Goal: Transaction & Acquisition: Purchase product/service

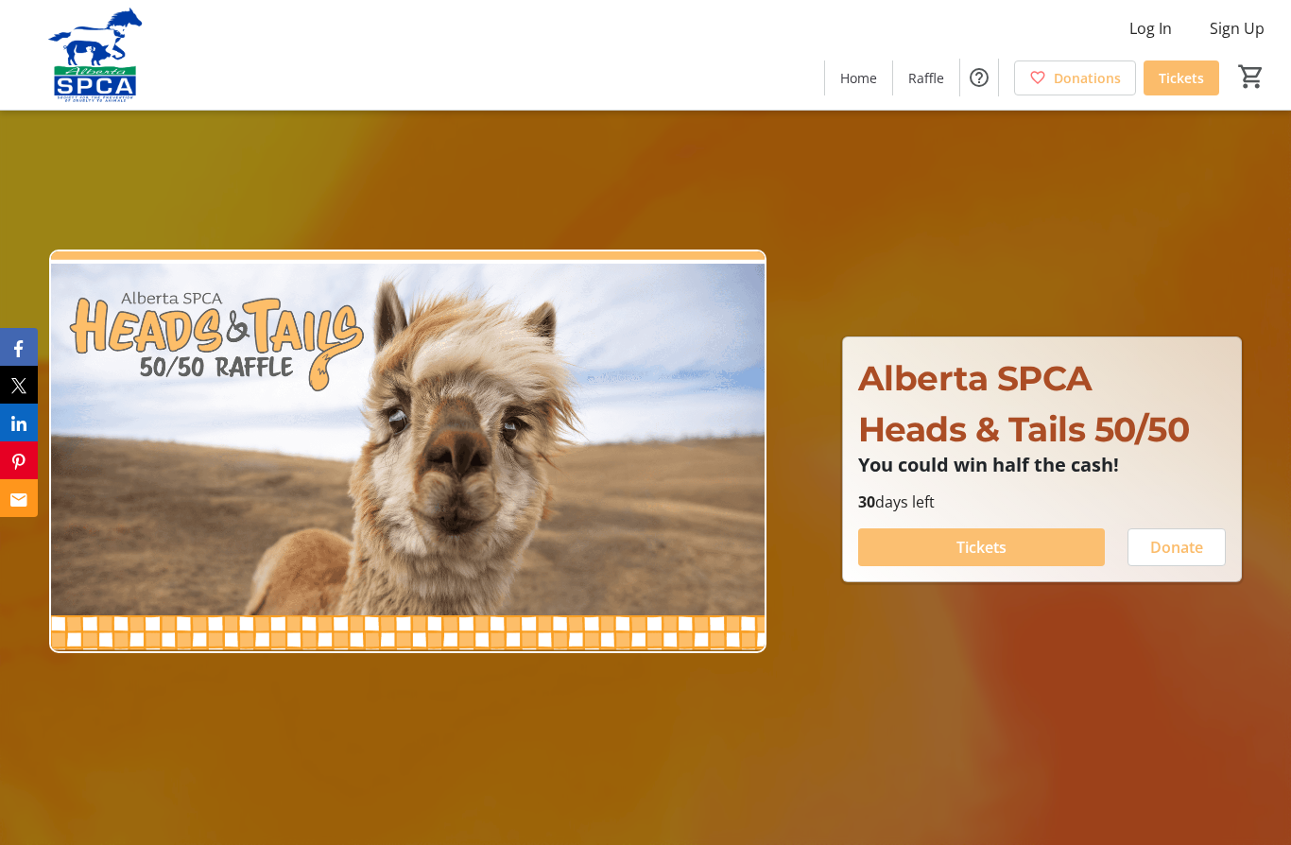
click at [1015, 570] on span at bounding box center [981, 547] width 247 height 45
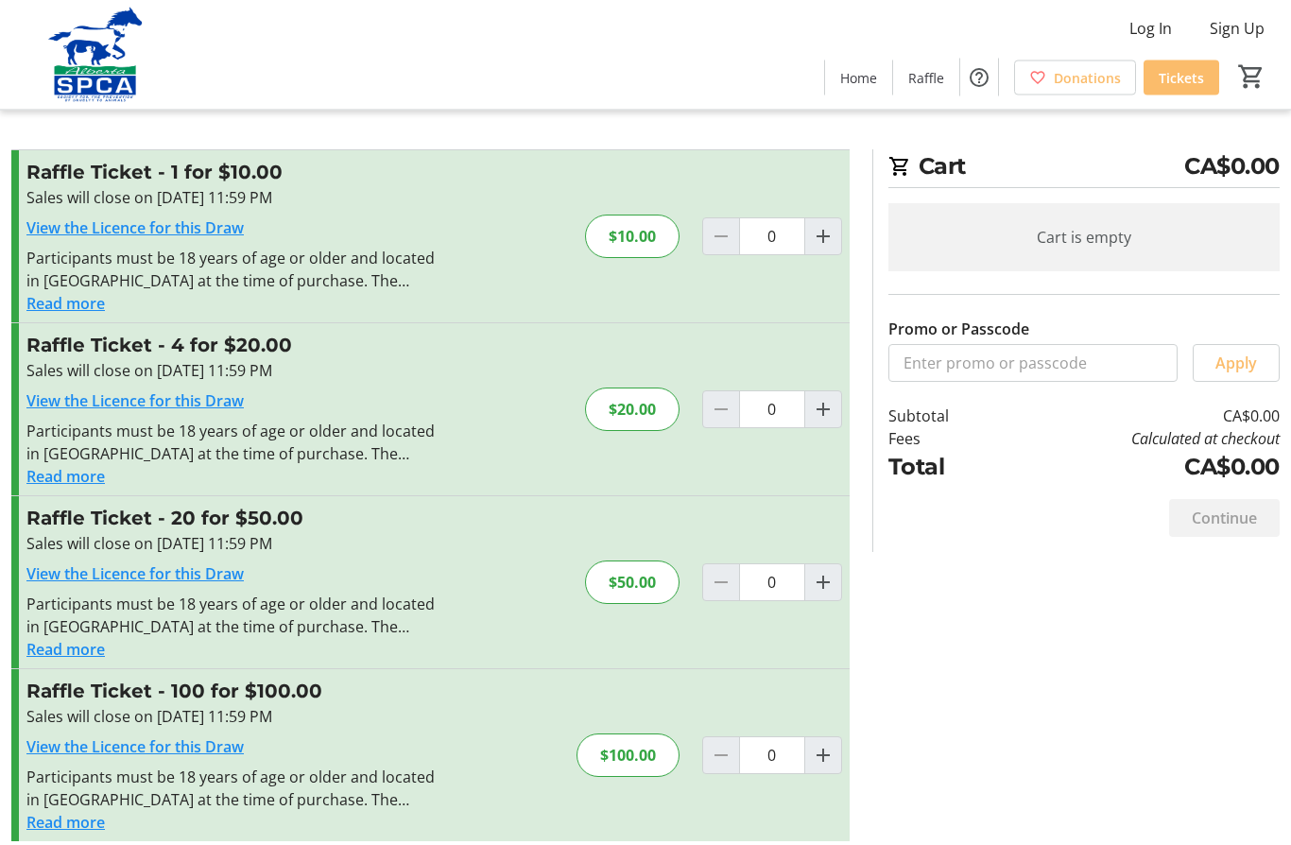
scroll to position [82, 0]
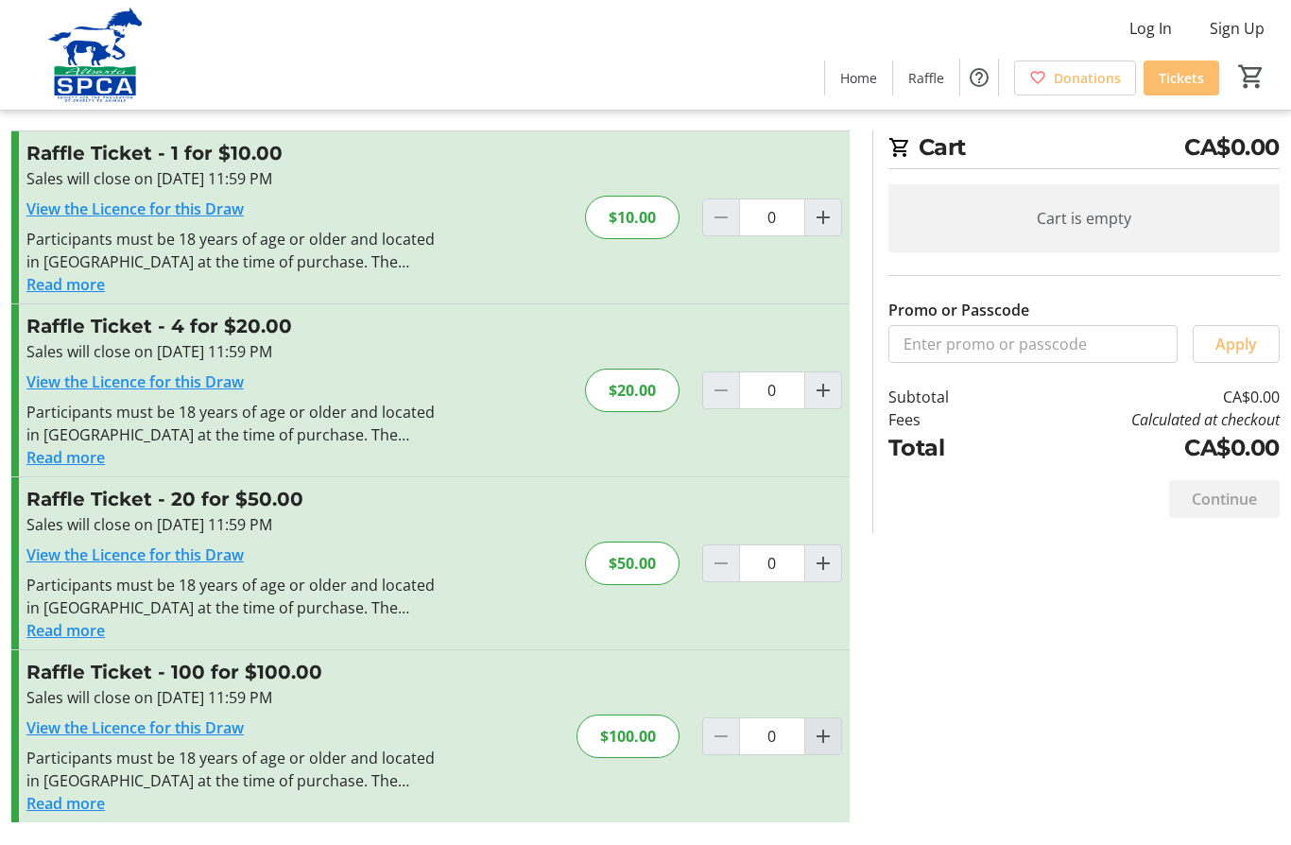
click at [826, 725] on mat-icon "Increment by one" at bounding box center [823, 736] width 23 height 23
type input "1"
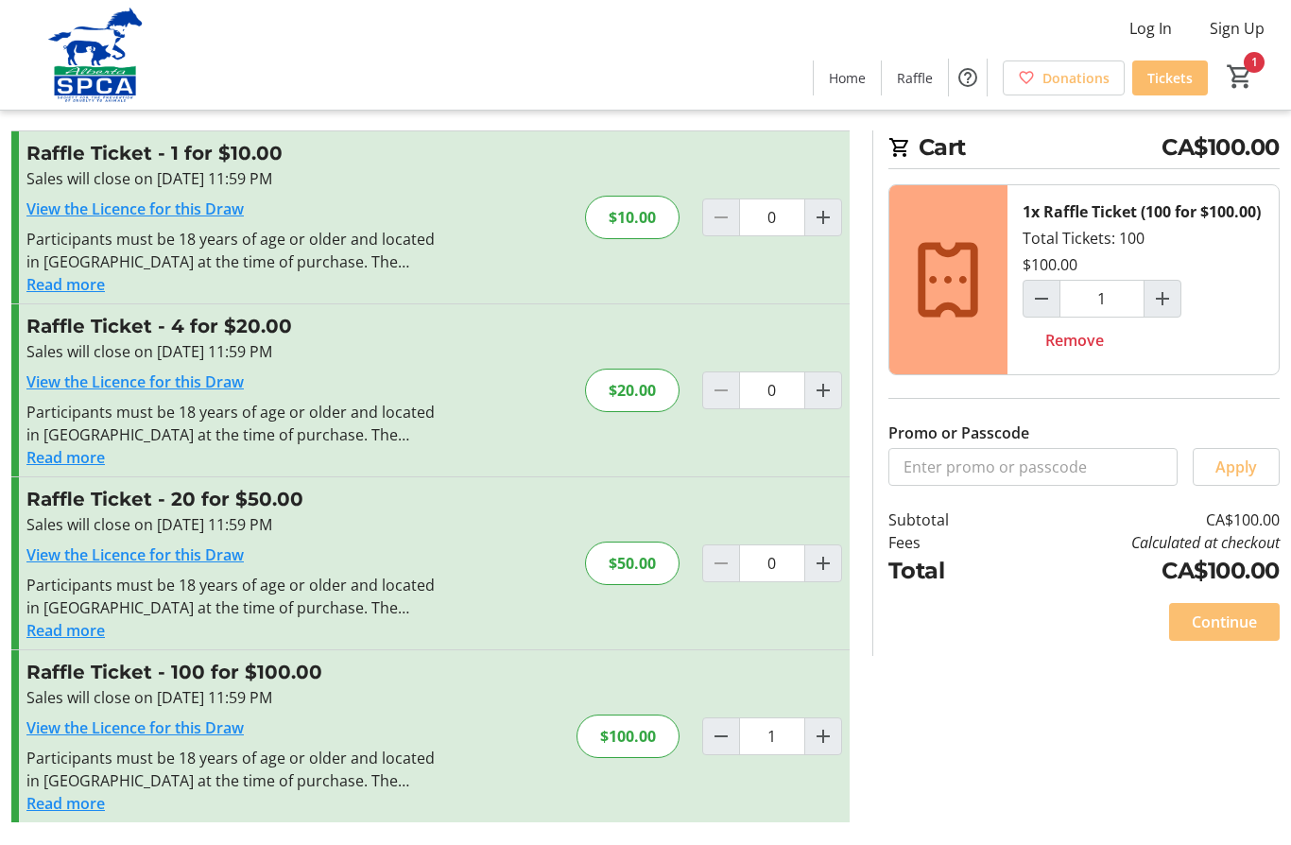
click at [1228, 633] on span "Continue" at bounding box center [1224, 622] width 65 height 23
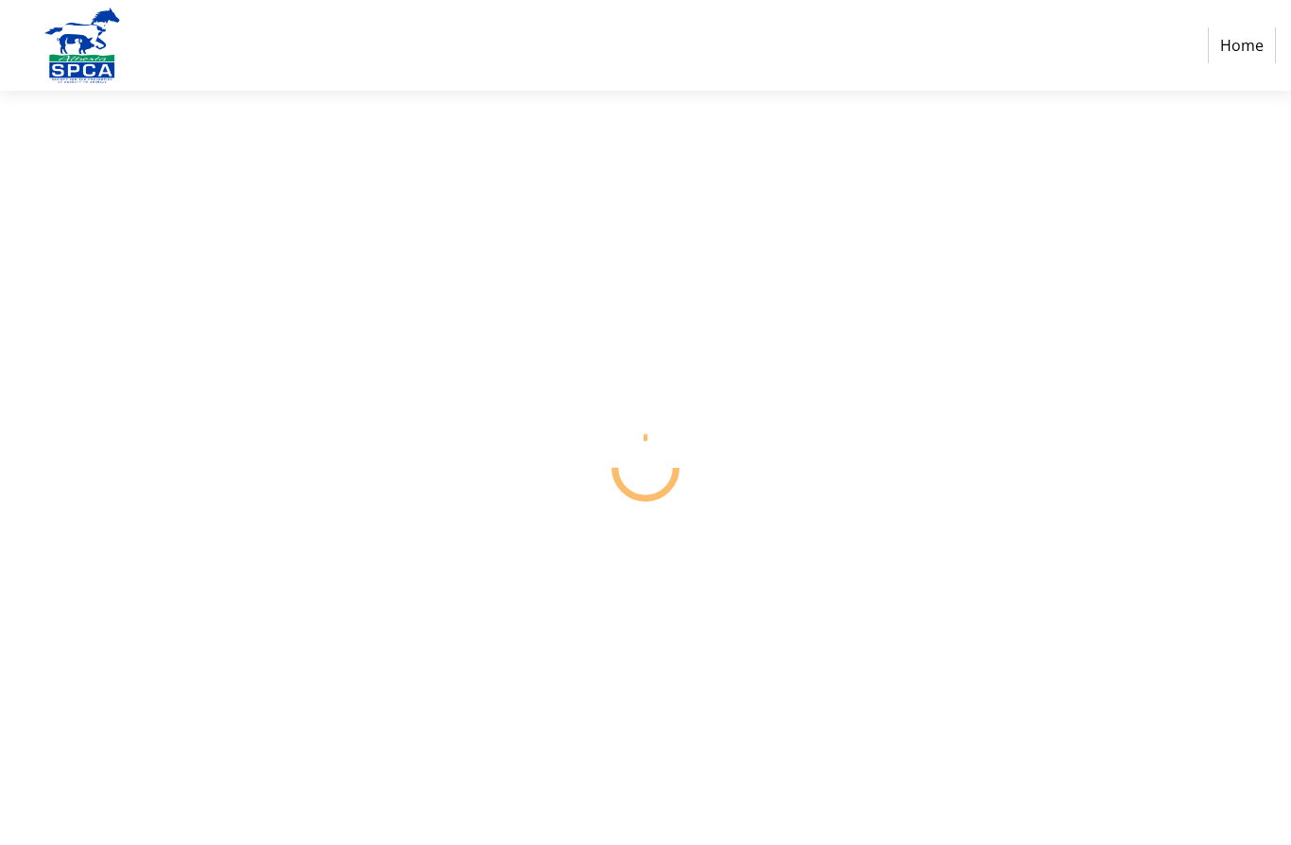
select select "CA"
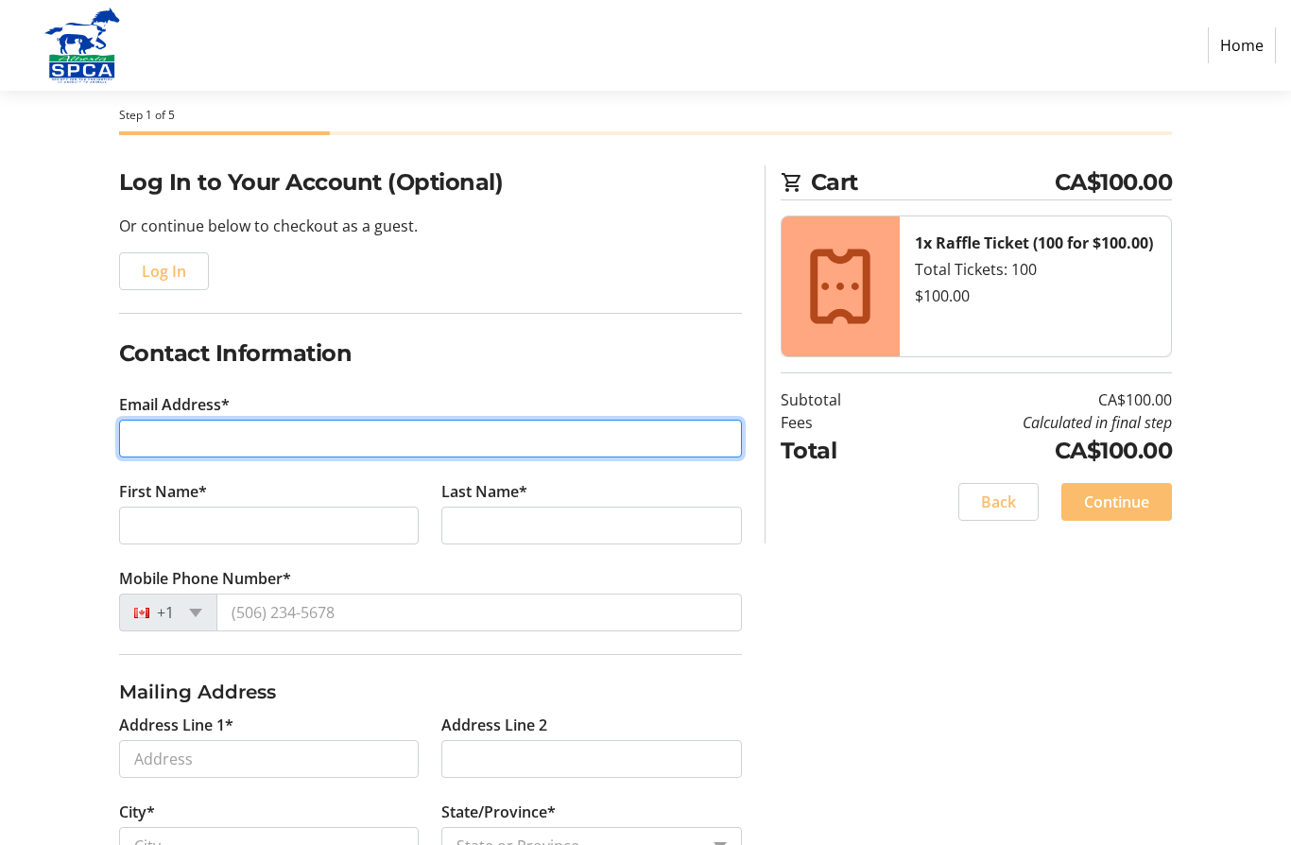
click at [322, 439] on input "Email Address*" at bounding box center [430, 439] width 623 height 38
type input "[EMAIL_ADDRESS][DOMAIN_NAME]"
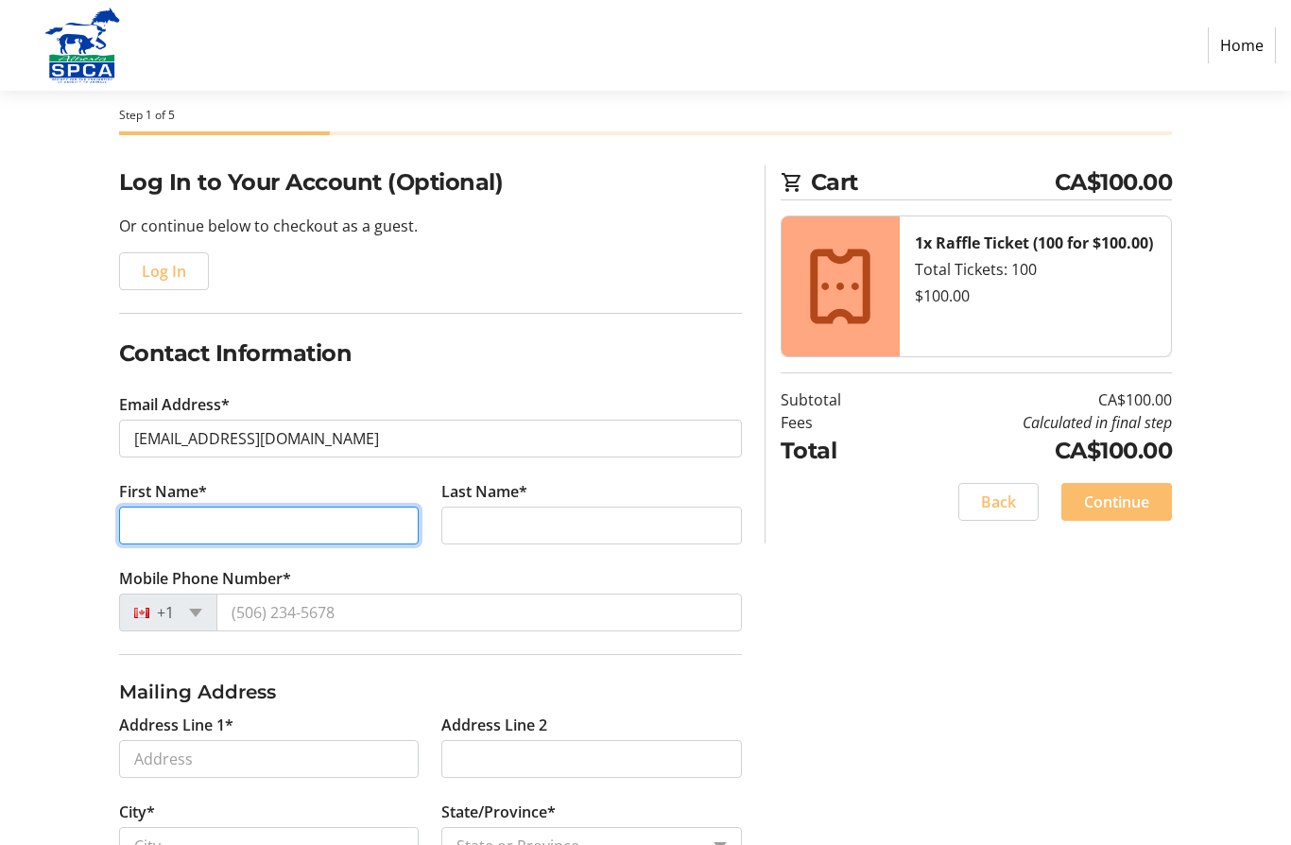
click at [280, 519] on input "First Name*" at bounding box center [269, 526] width 301 height 38
type input "[PERSON_NAME]"
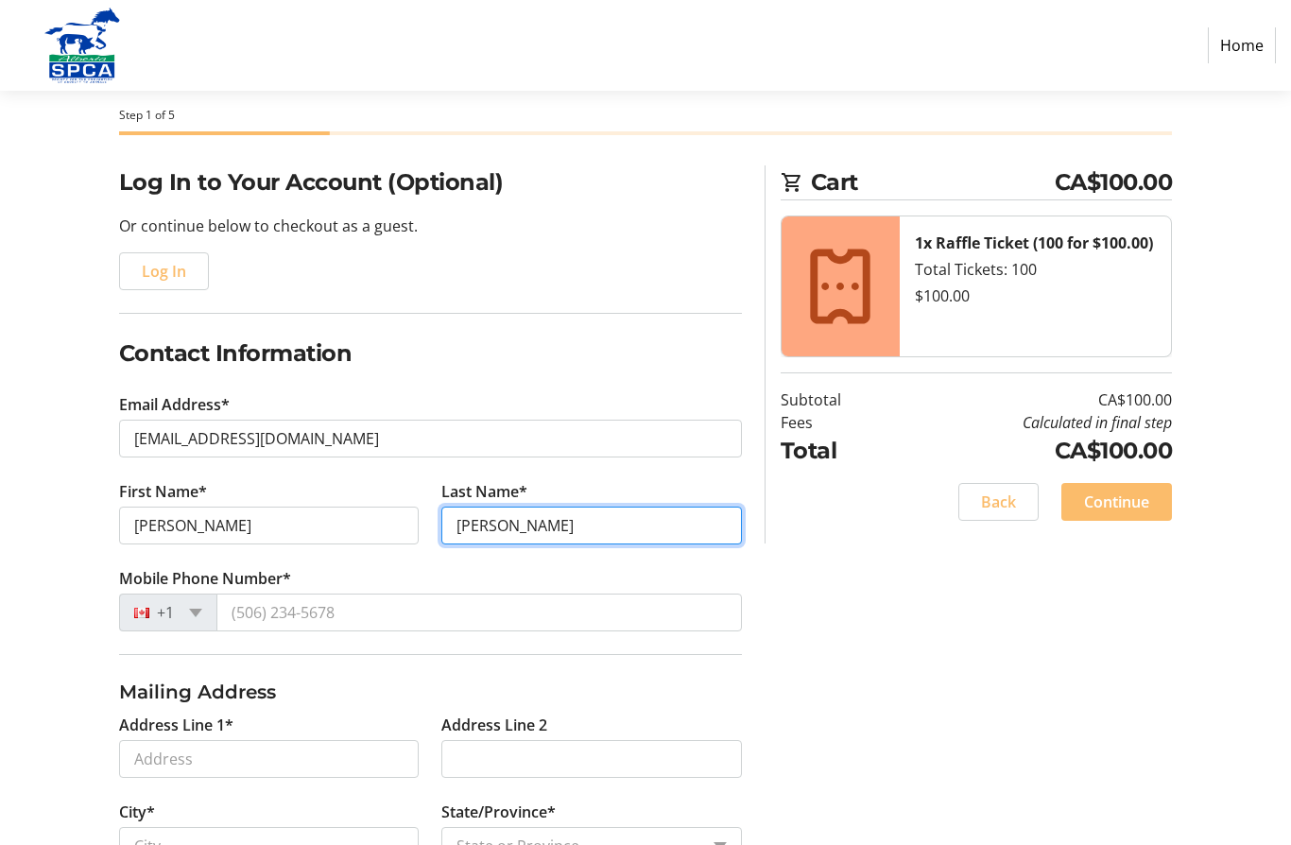
type input "[PERSON_NAME]"
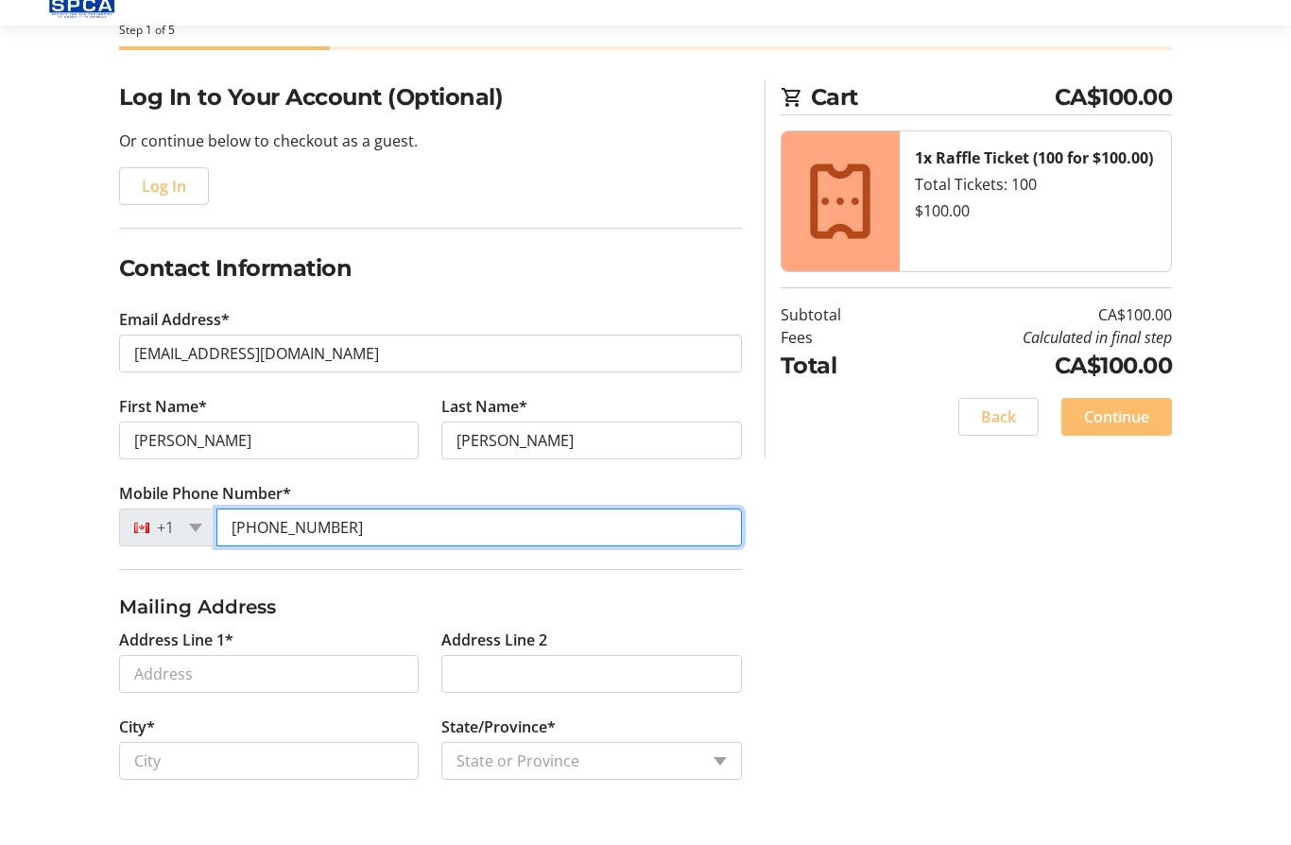
scroll to position [124, 0]
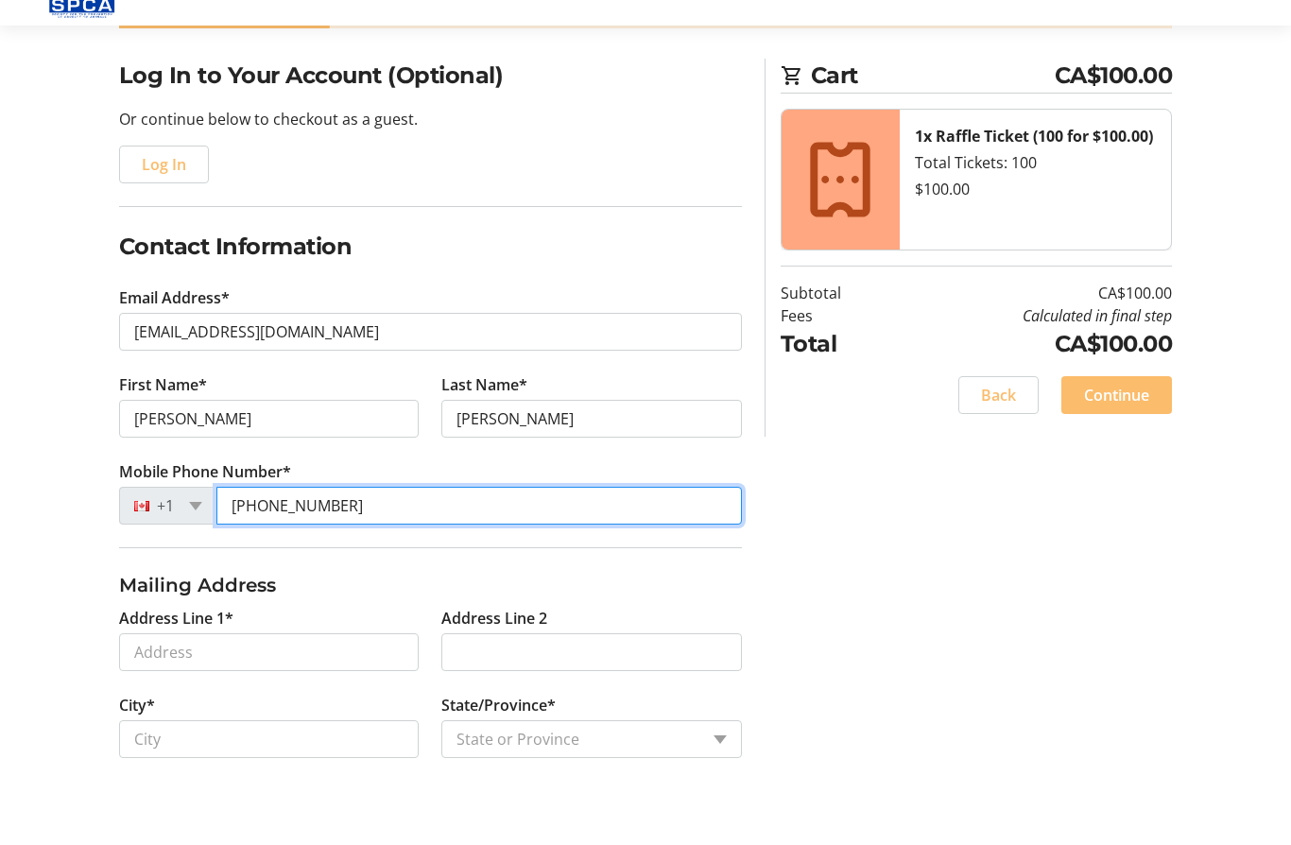
type input "[PHONE_NUMBER]"
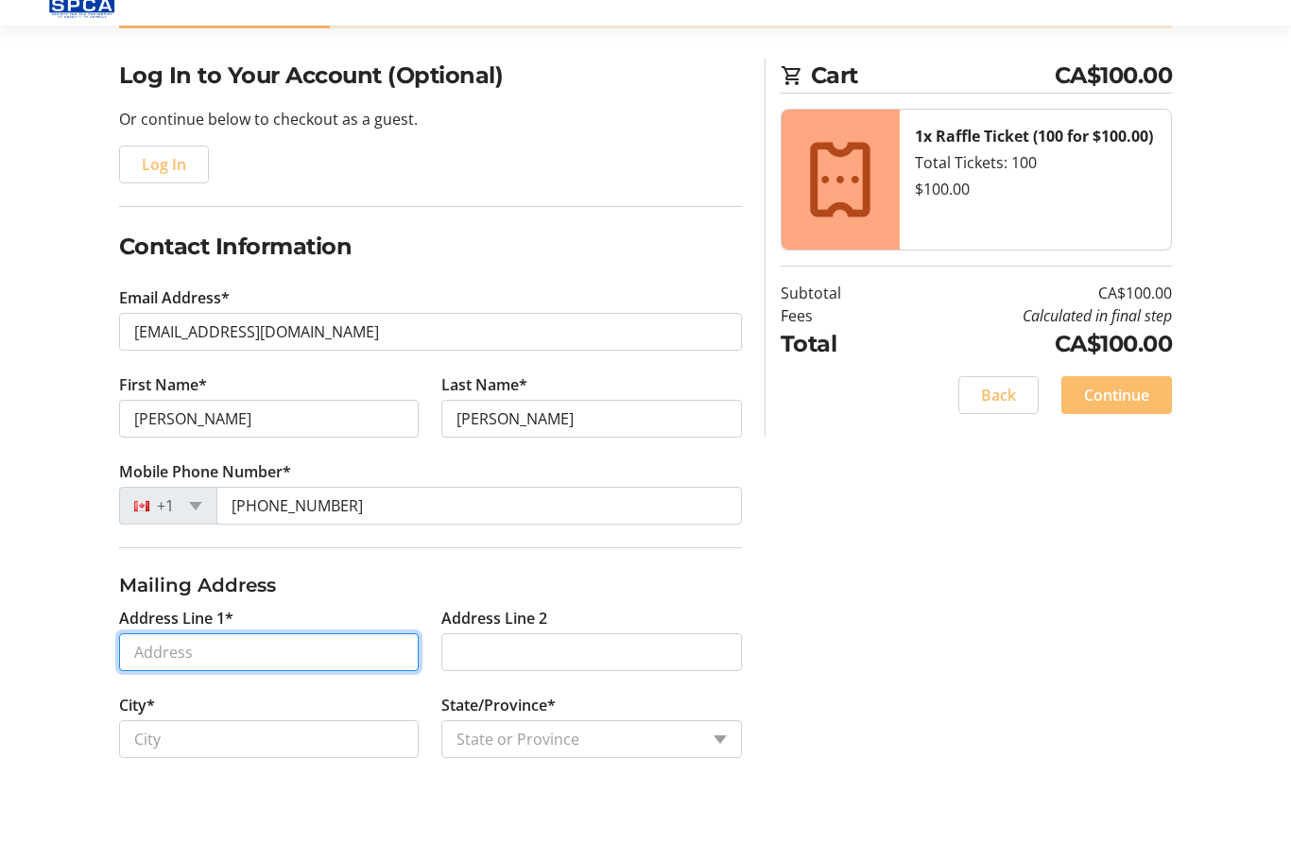
click at [283, 698] on input "Address Line 1*" at bounding box center [269, 717] width 301 height 38
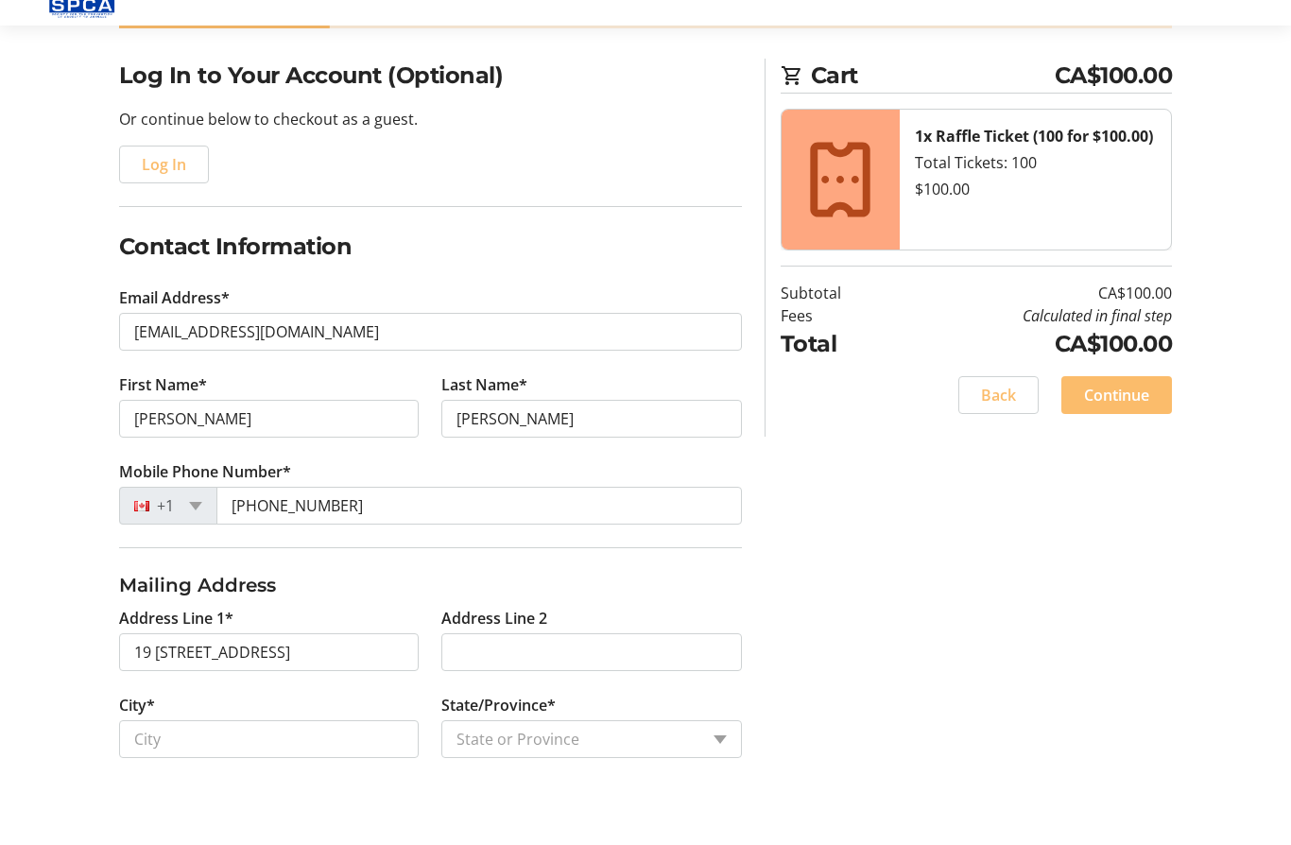
type input "19 [STREET_ADDRESS]"
type input "[GEOGRAPHIC_DATA]"
select select "AB"
type input "T8C 1H5"
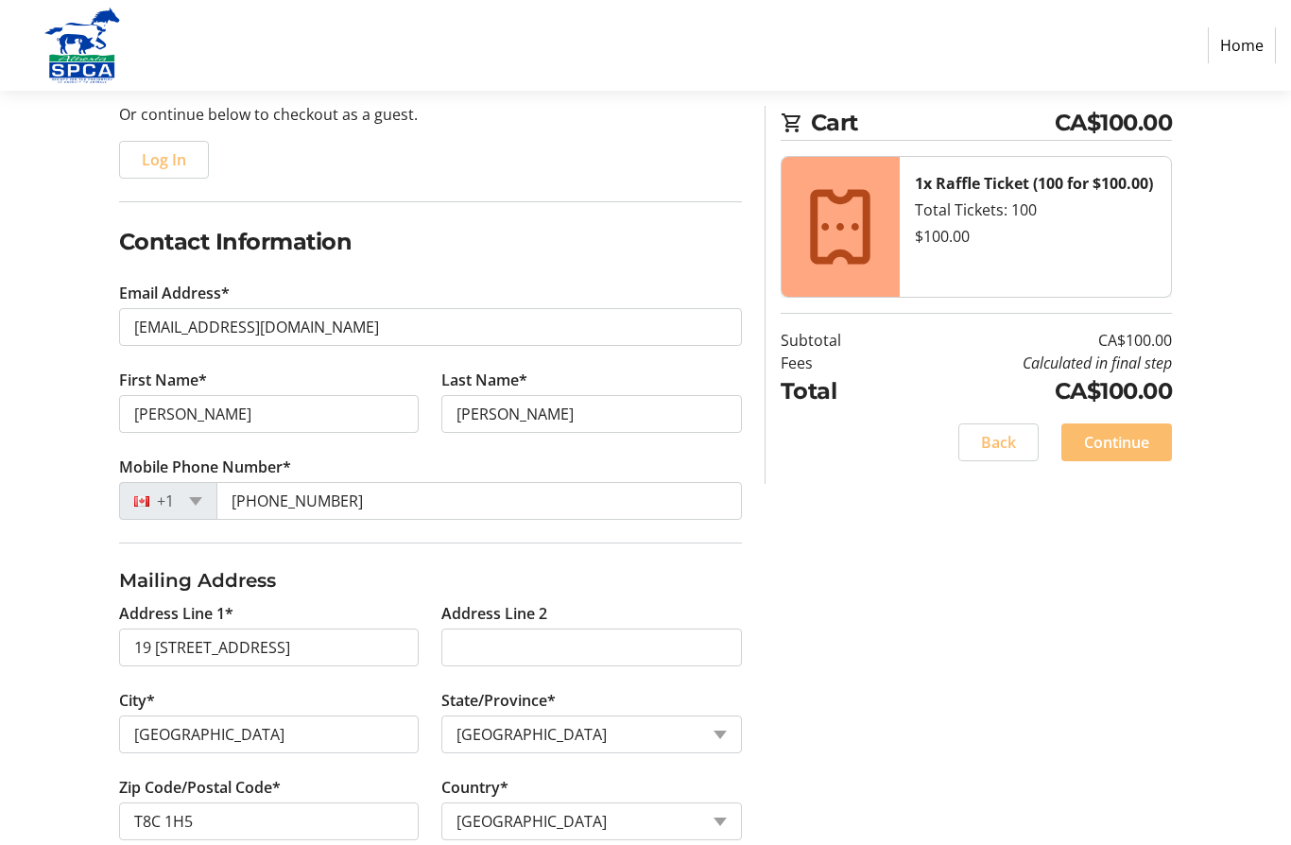
scroll to position [270, 0]
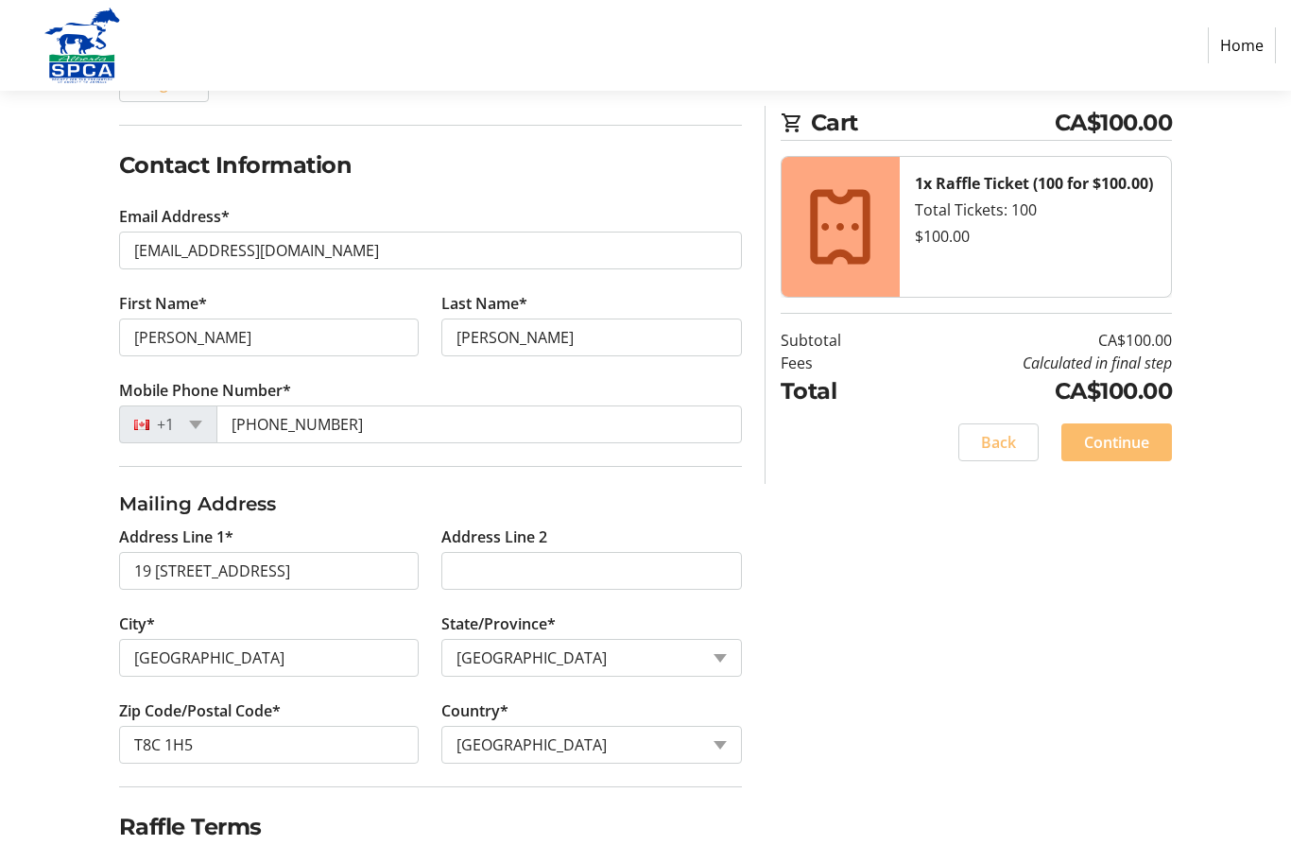
checkbox input "true"
click at [1121, 442] on span "Continue" at bounding box center [1116, 442] width 65 height 23
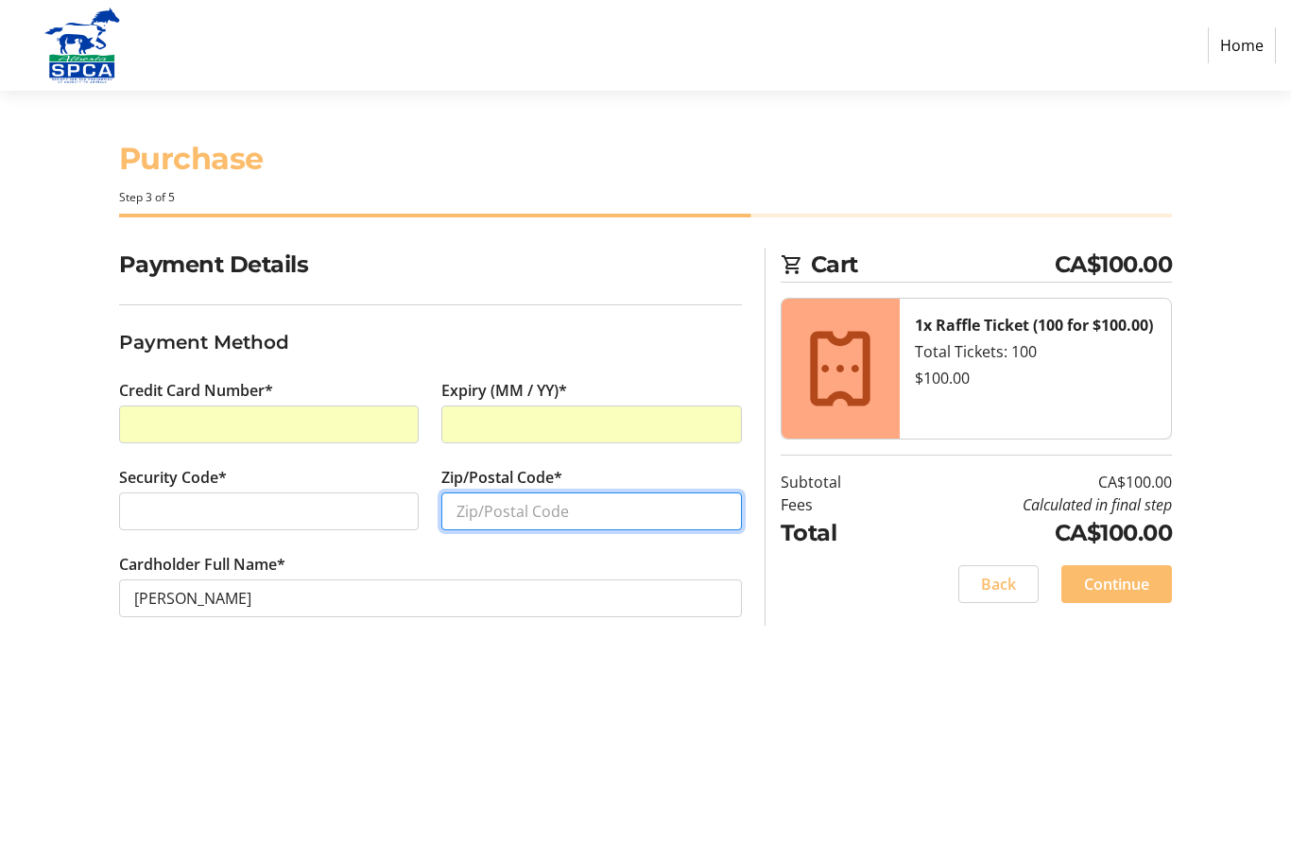
click at [561, 517] on input "Zip/Postal Code*" at bounding box center [591, 511] width 301 height 38
type input "T8C 1H5"
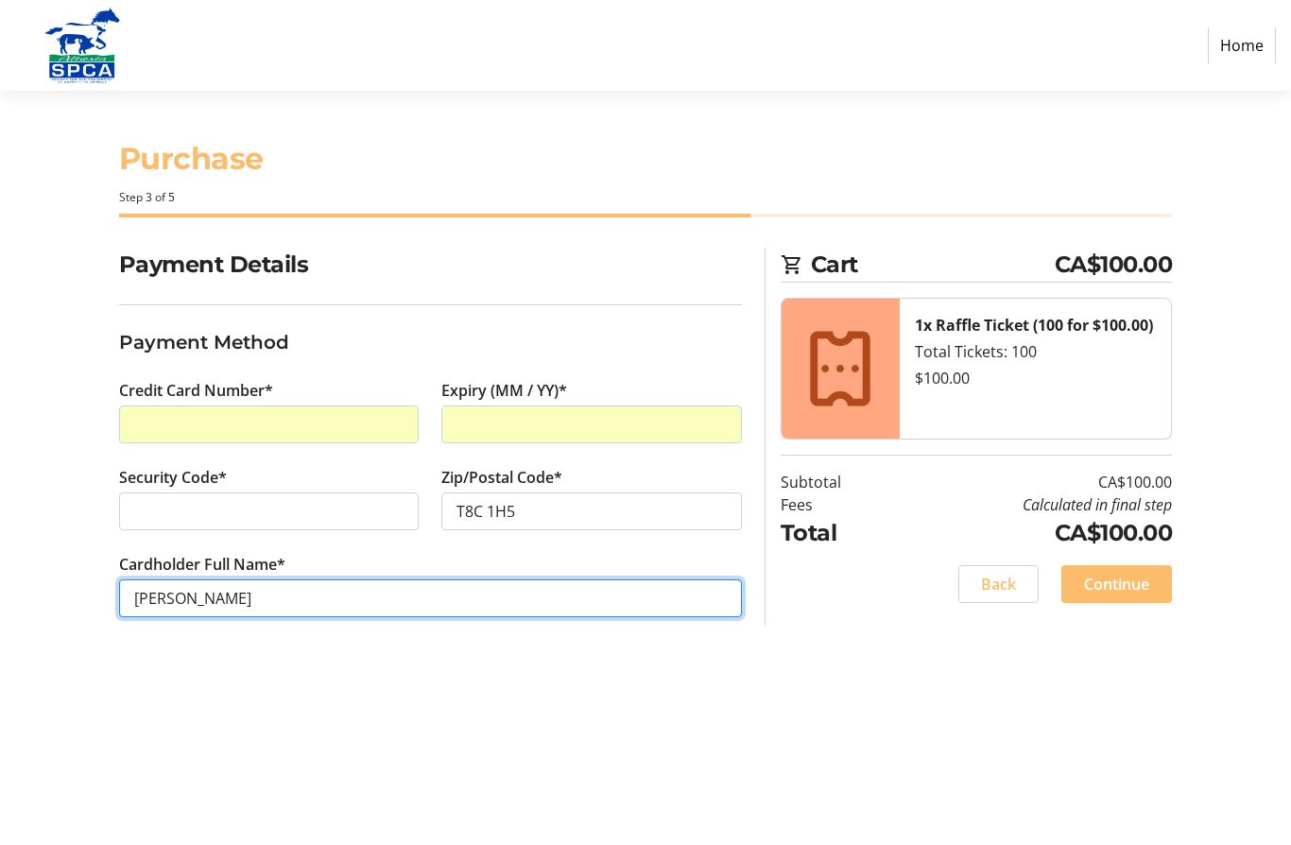
click at [665, 597] on input "[PERSON_NAME]" at bounding box center [430, 598] width 623 height 38
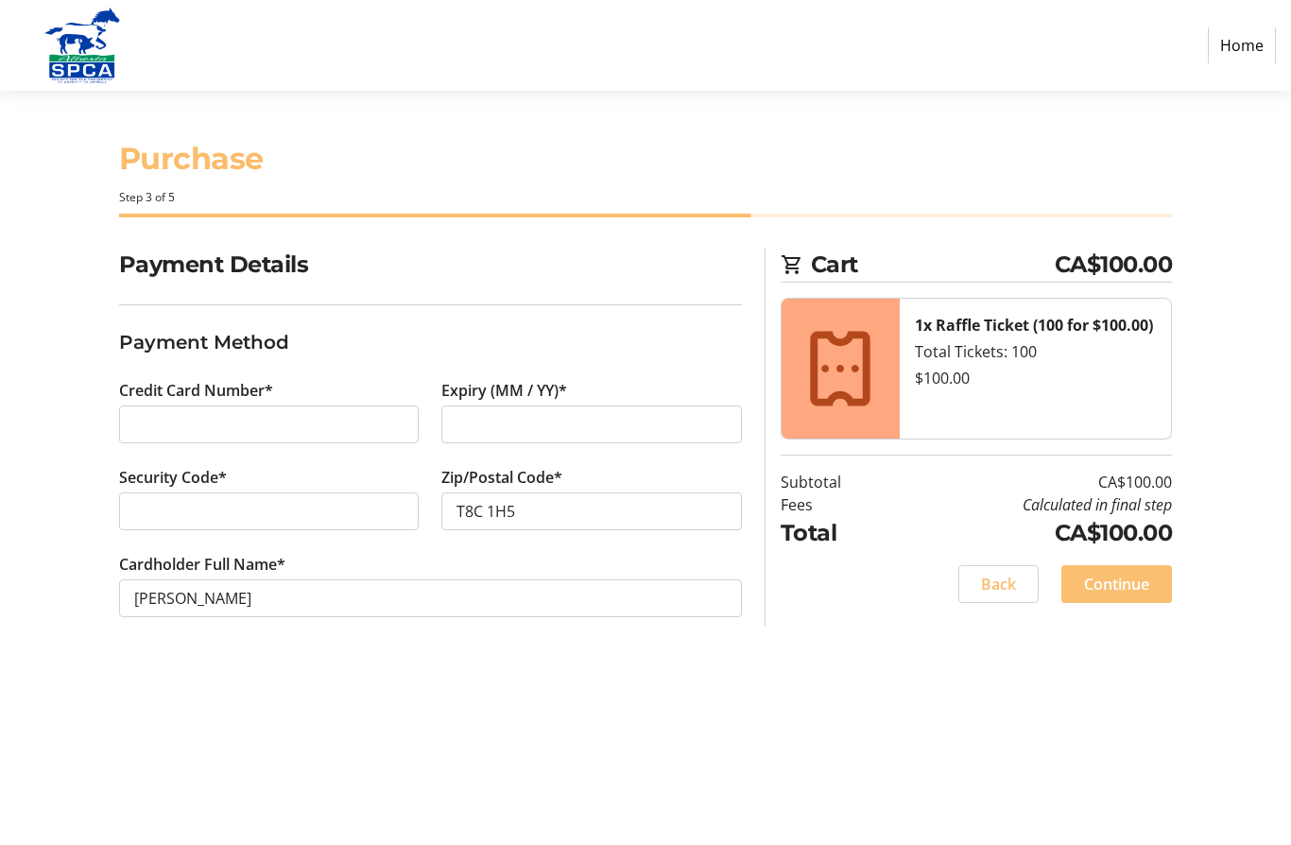
click at [1130, 571] on span at bounding box center [1116, 583] width 111 height 45
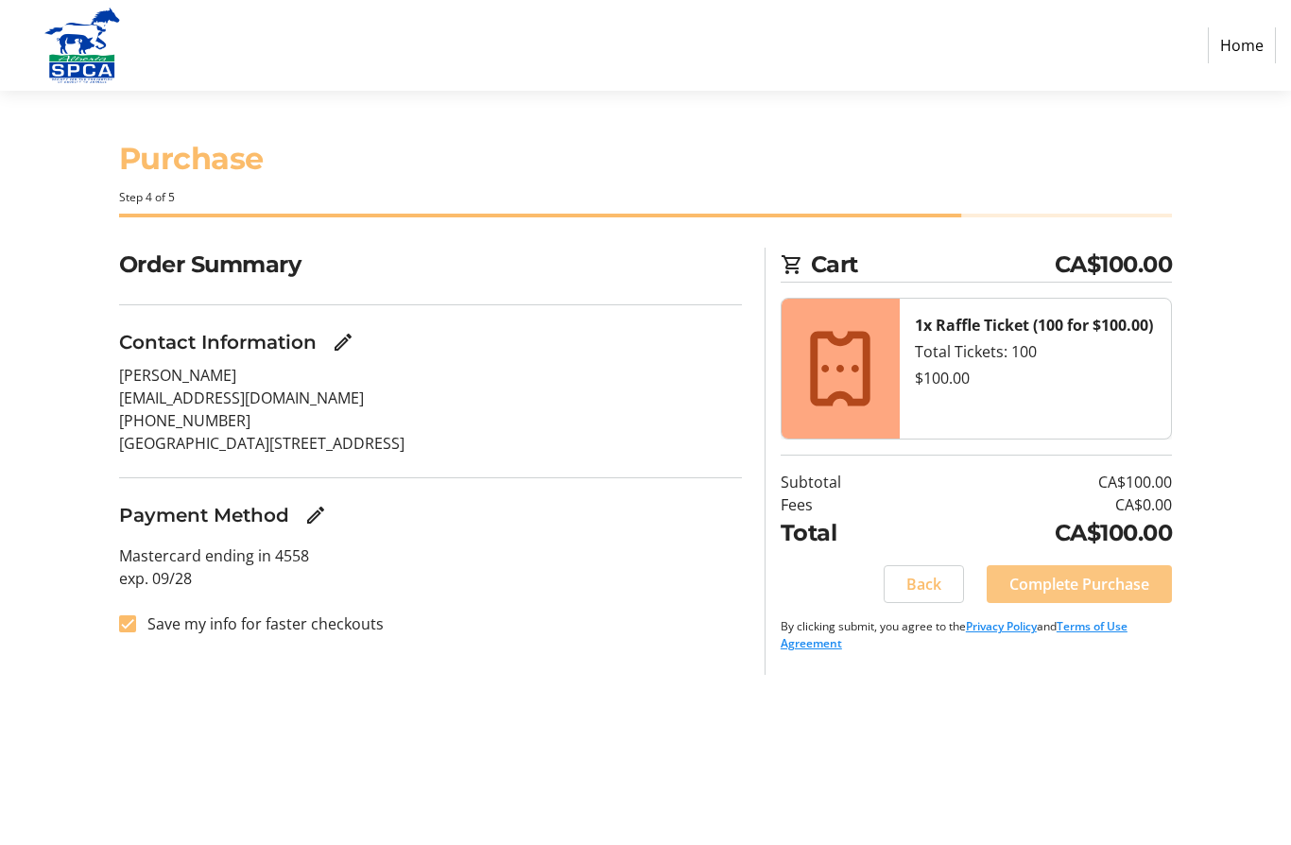
click at [1077, 588] on span "Complete Purchase" at bounding box center [1079, 584] width 140 height 23
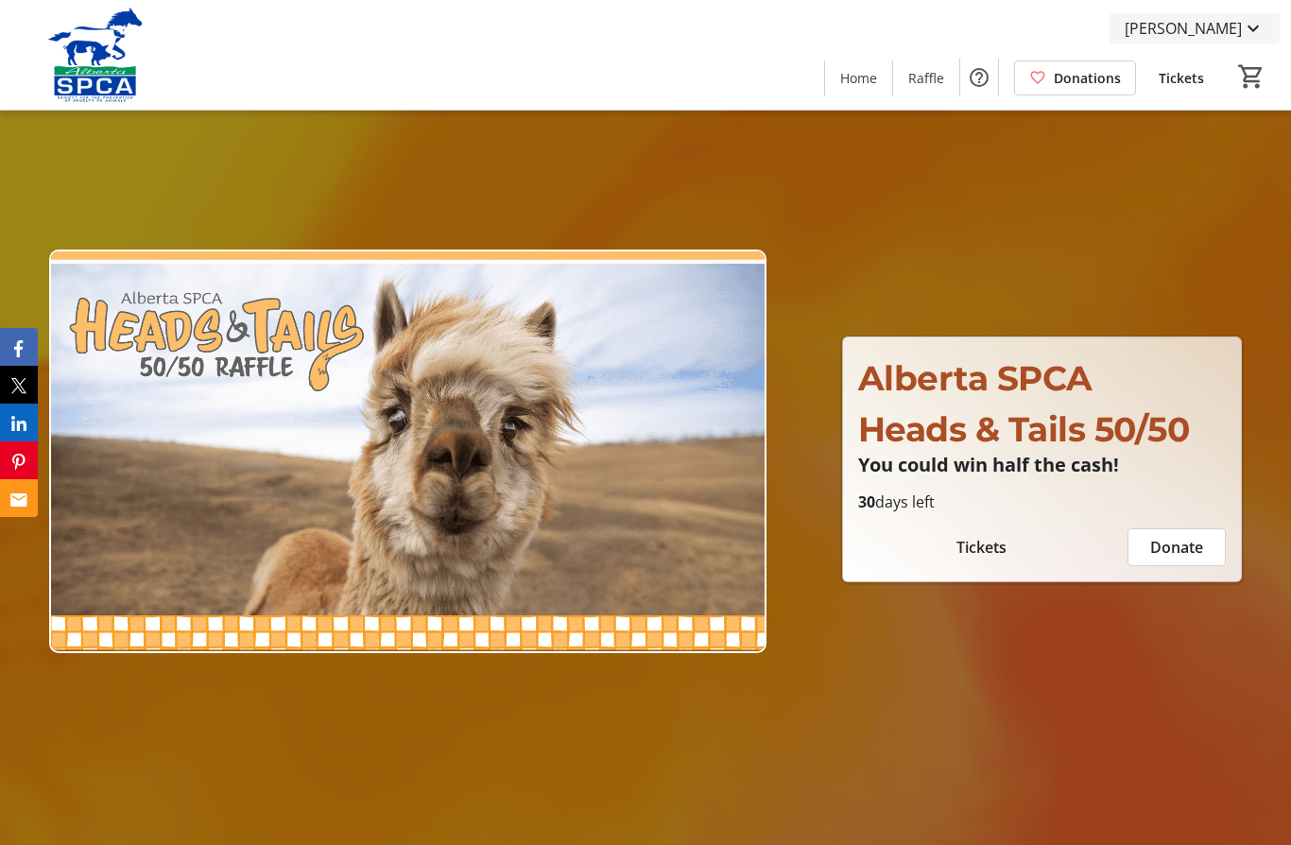
click at [1236, 29] on span "[PERSON_NAME]" at bounding box center [1183, 28] width 117 height 23
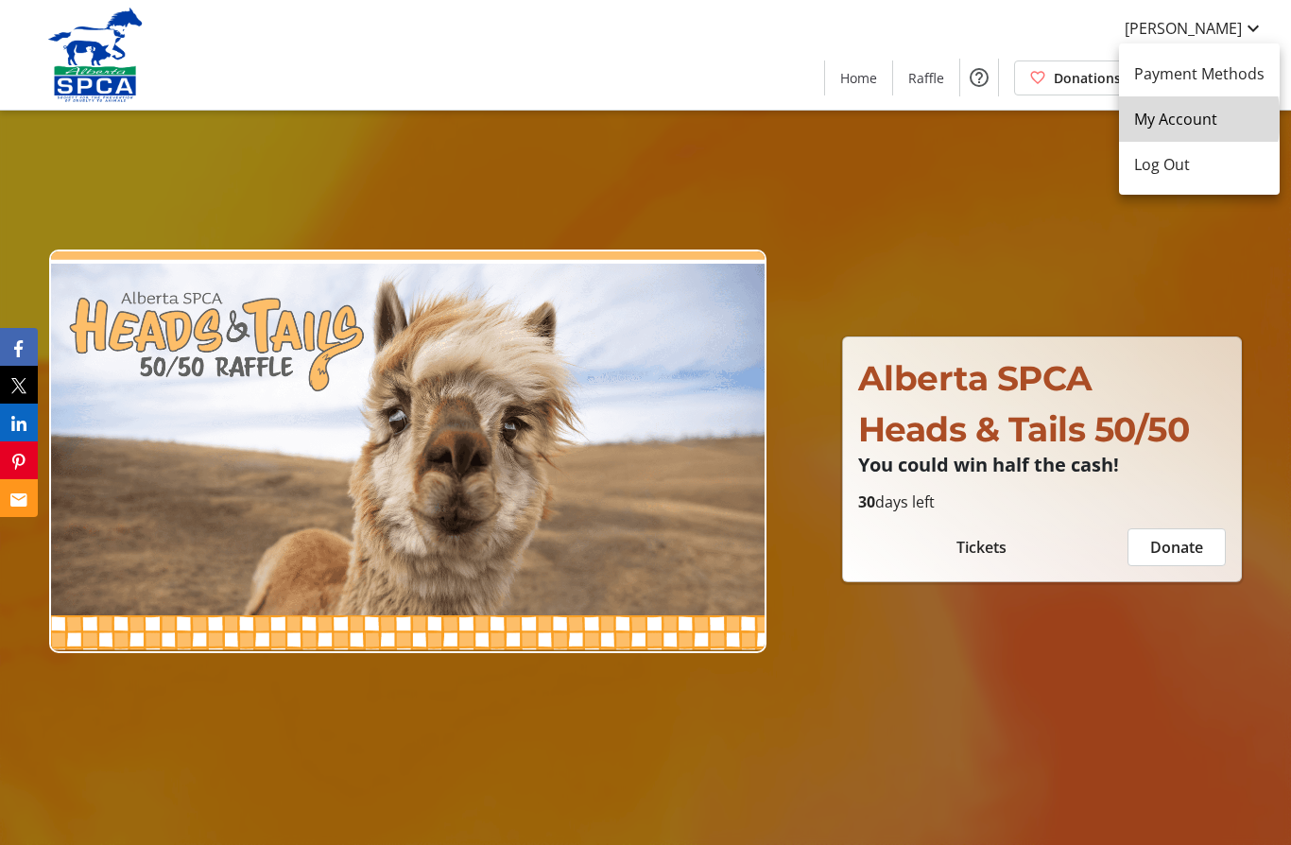
click at [1186, 119] on span "My Account" at bounding box center [1199, 119] width 130 height 23
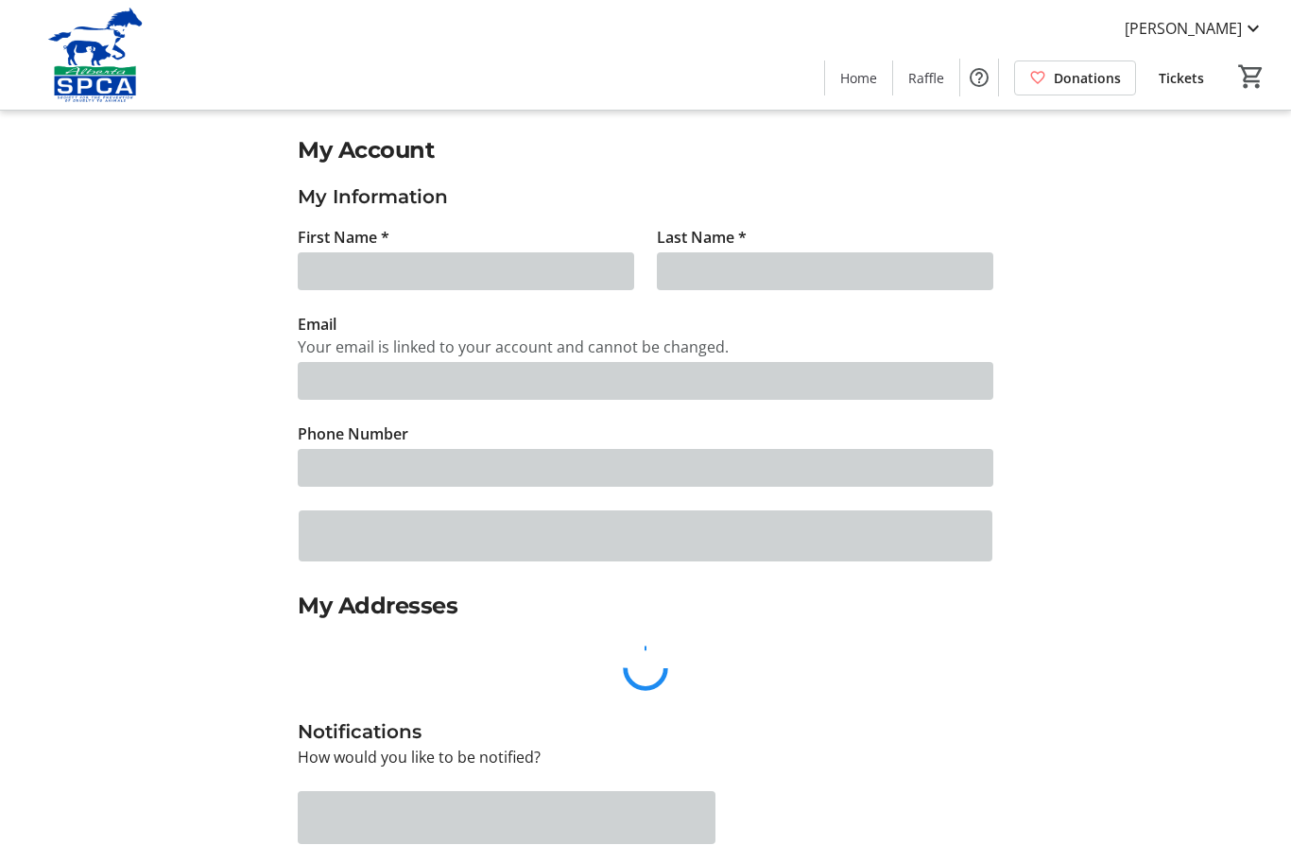
type input "[PERSON_NAME]"
type input "[EMAIL_ADDRESS][DOMAIN_NAME]"
type input "[PHONE_NUMBER]"
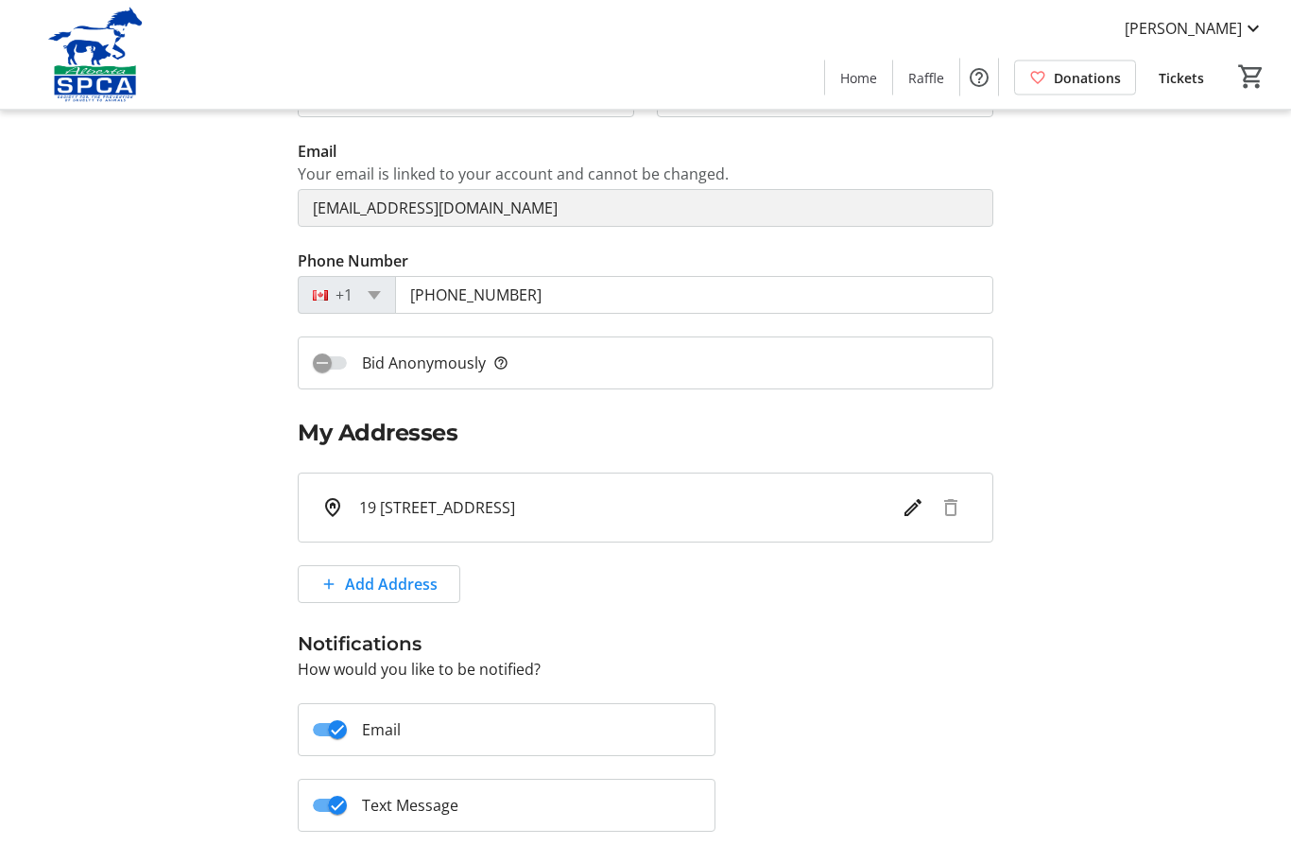
scroll to position [287, 0]
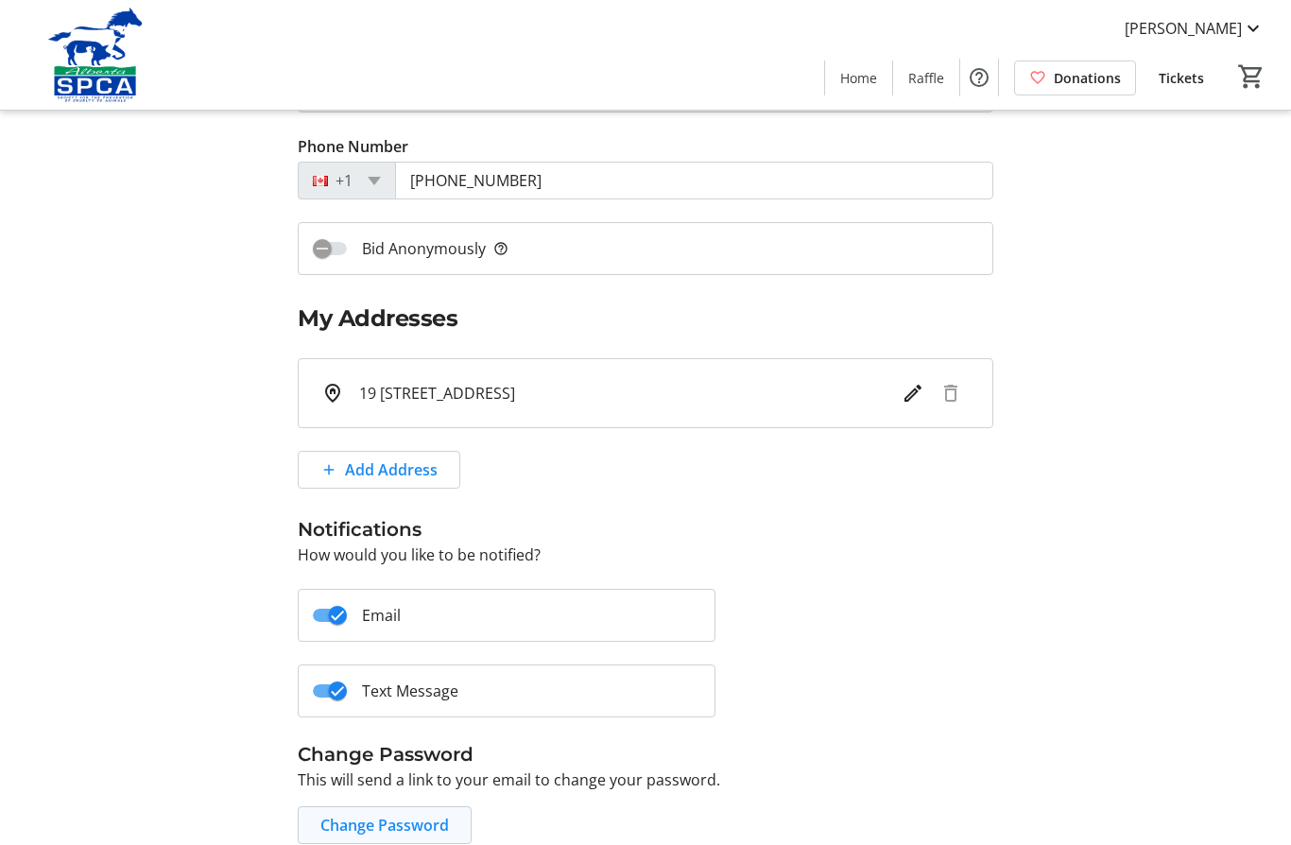
click at [390, 826] on span "Change Password" at bounding box center [384, 825] width 129 height 23
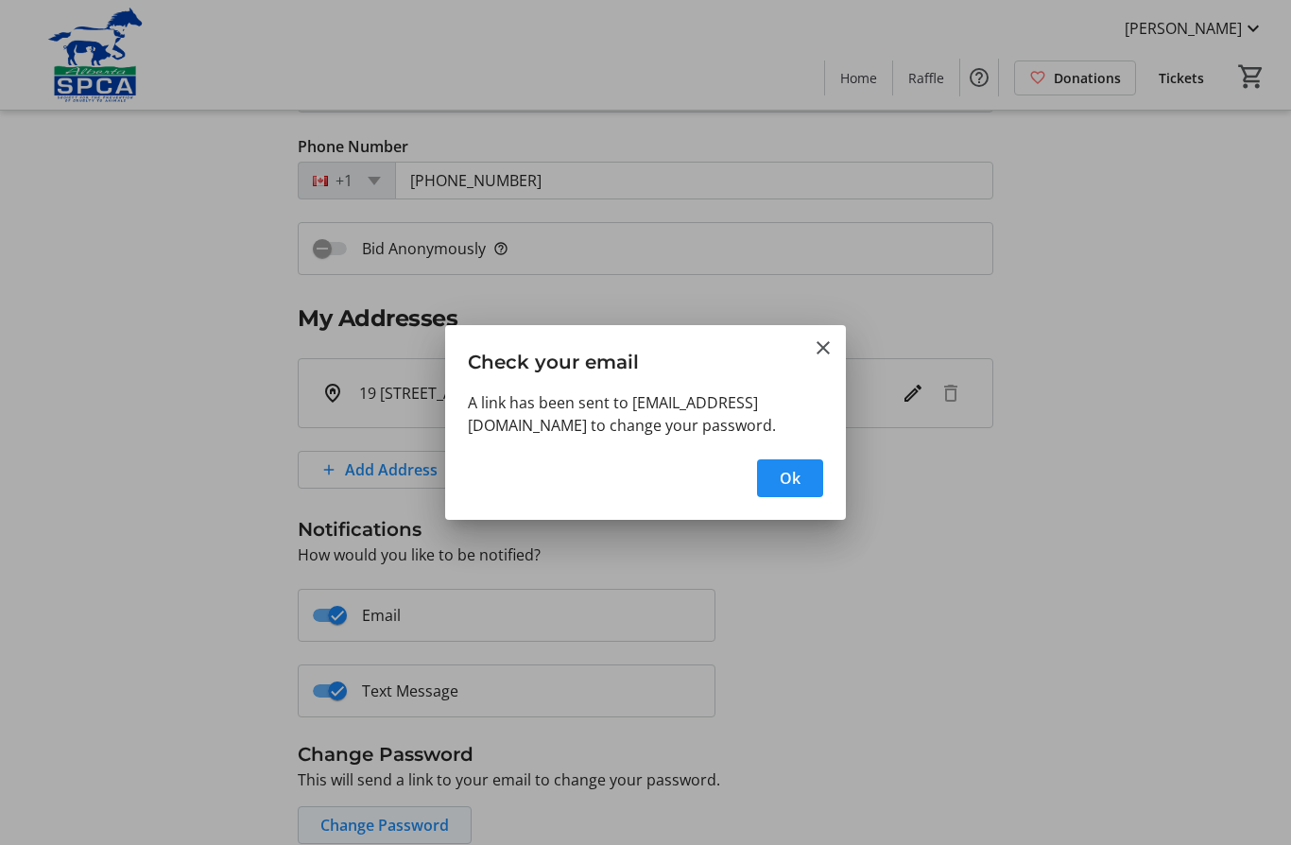
scroll to position [0, 0]
click at [795, 475] on span "Ok" at bounding box center [790, 478] width 21 height 23
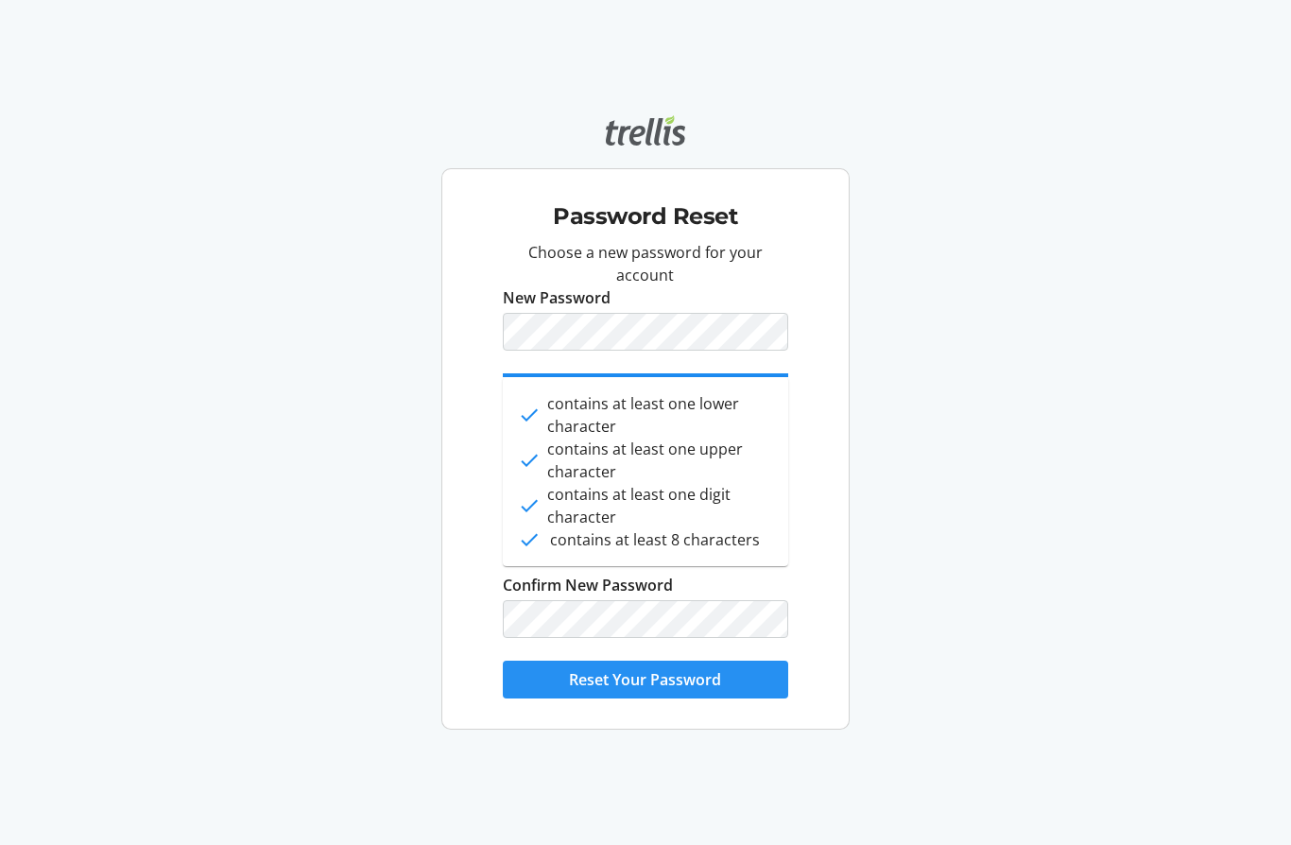
click at [661, 691] on span "Reset Your Password" at bounding box center [645, 679] width 152 height 23
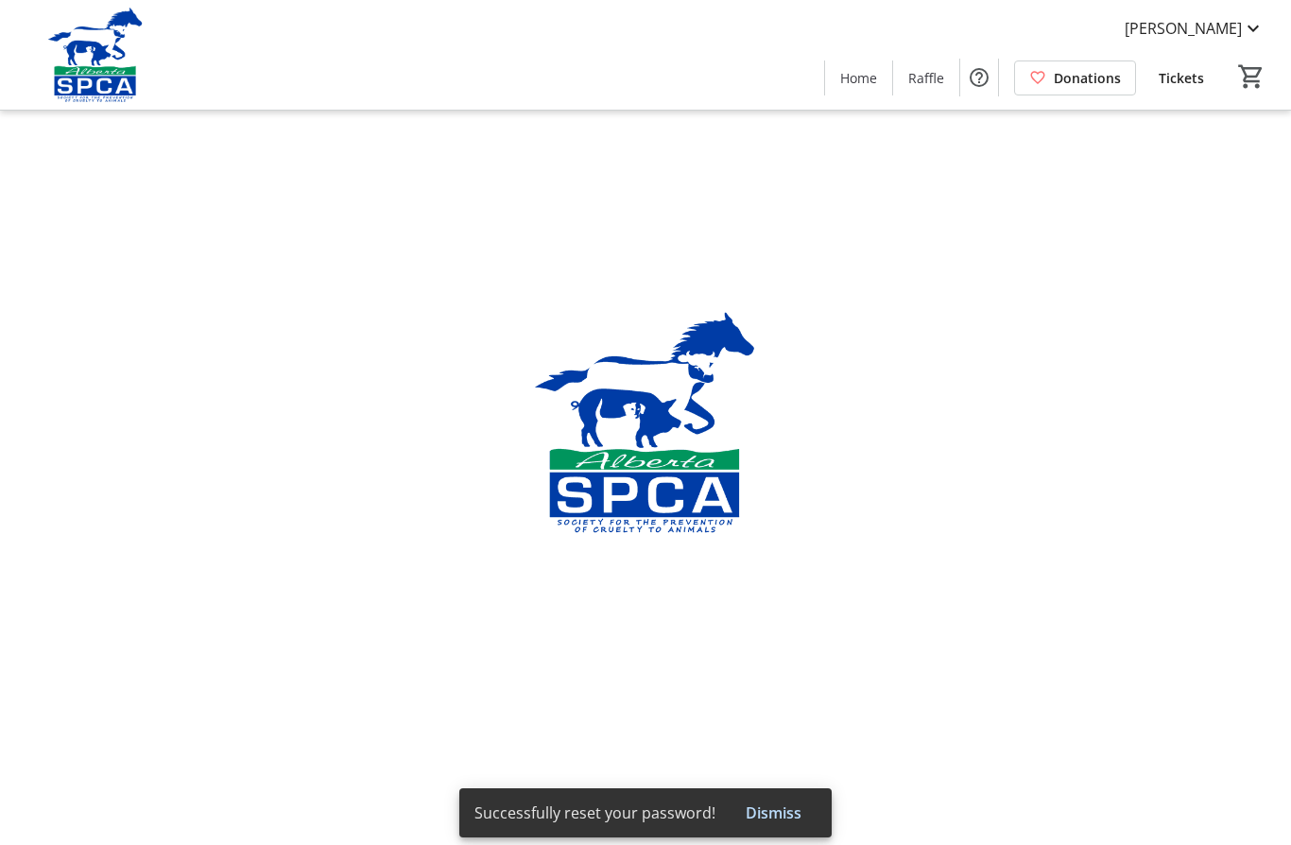
type input "[PERSON_NAME]"
type input "[EMAIL_ADDRESS][DOMAIN_NAME]"
type input "[PHONE_NUMBER]"
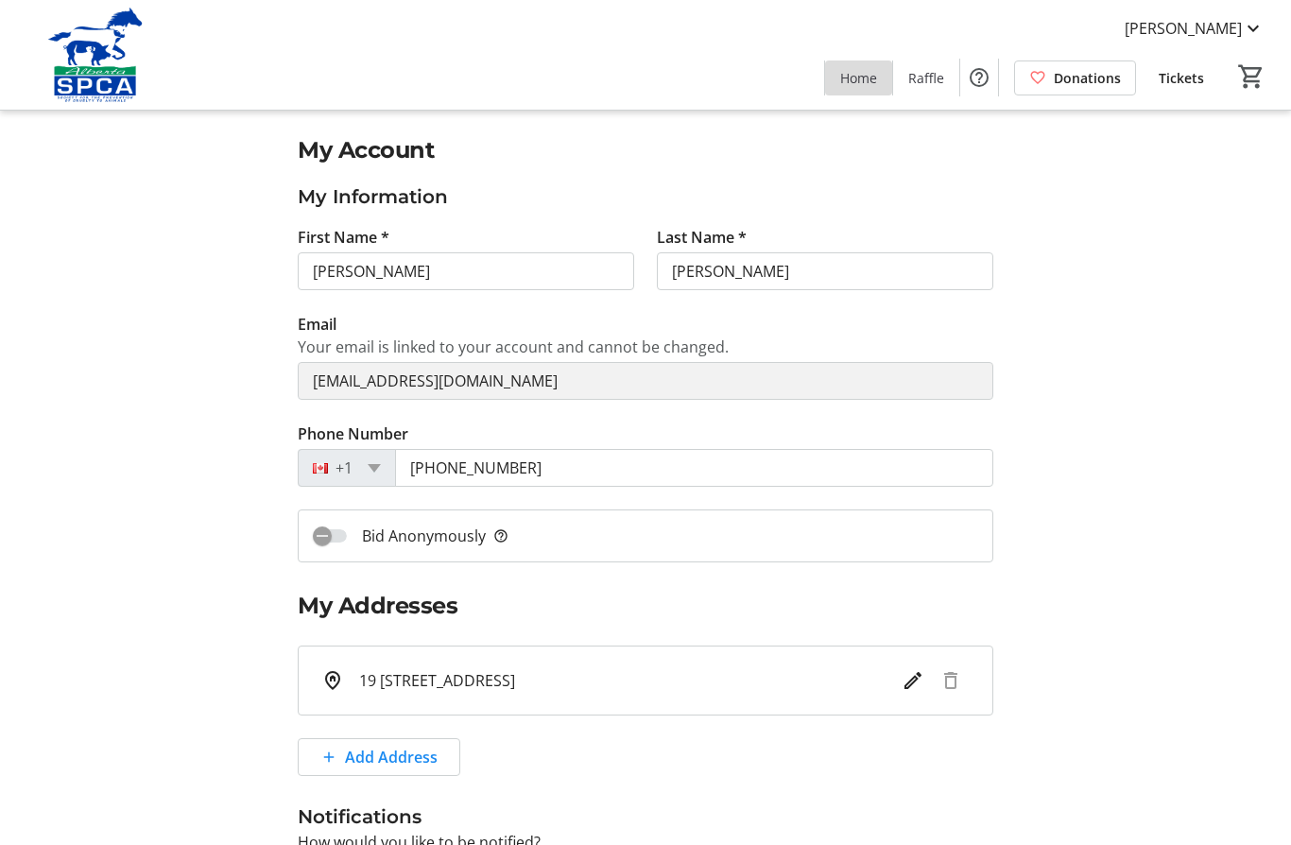
click at [874, 87] on span "Home" at bounding box center [858, 78] width 37 height 20
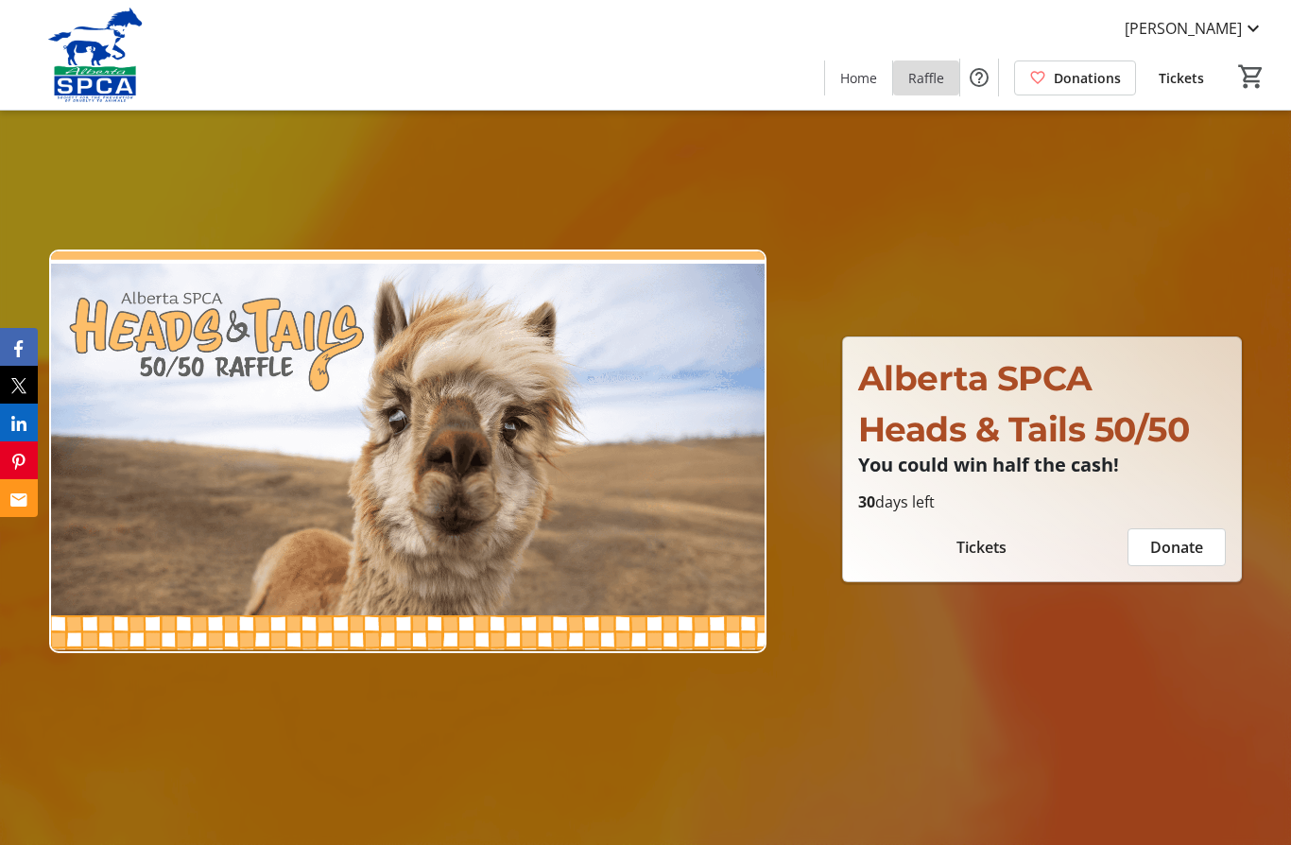
click at [922, 90] on span at bounding box center [926, 77] width 66 height 45
